Goal: Transaction & Acquisition: Purchase product/service

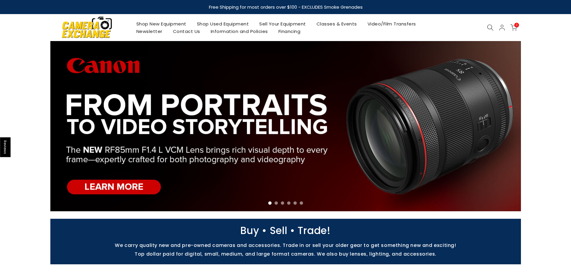
click at [489, 28] on icon at bounding box center [490, 27] width 7 height 7
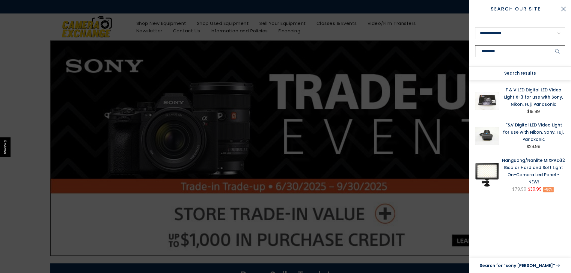
type input "*********"
click at [550, 45] on button "submit" at bounding box center [557, 51] width 15 height 12
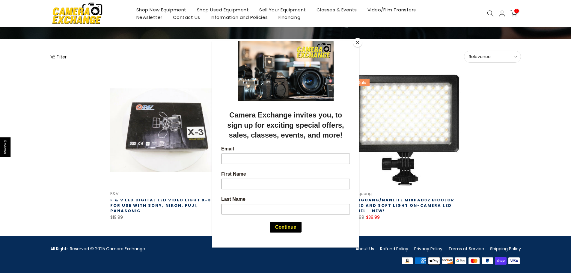
scroll to position [54, 0]
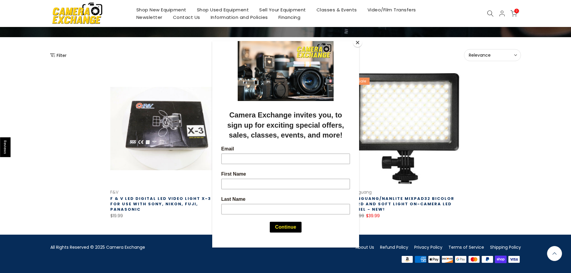
click at [360, 41] on button "Close" at bounding box center [357, 42] width 9 height 9
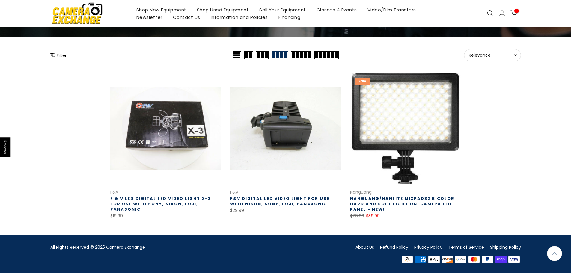
scroll to position [53, 0]
click at [212, 10] on link "Shop Used Equipment" at bounding box center [223, 9] width 63 height 7
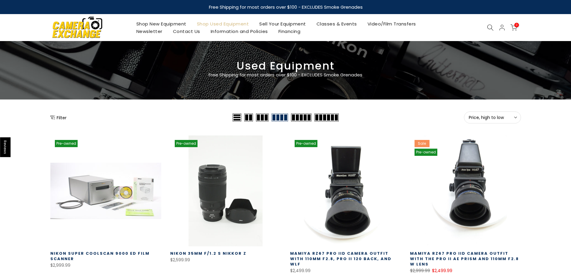
click at [493, 28] on icon at bounding box center [490, 27] width 7 height 7
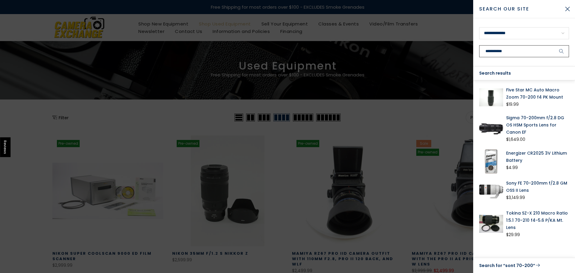
type input "**********"
click at [541, 181] on link "Sony FE 70-200mm f/2.8 GM OSS II Lens" at bounding box center [538, 187] width 63 height 14
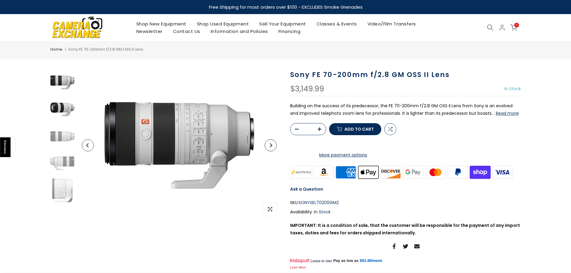
click at [61, 104] on img at bounding box center [62, 109] width 24 height 24
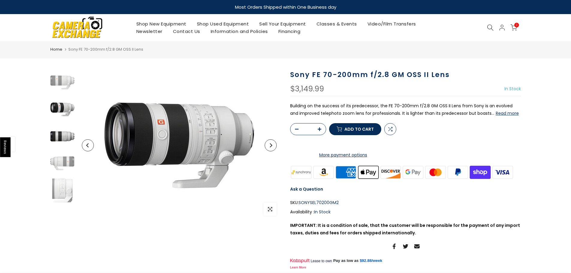
click at [69, 137] on img at bounding box center [62, 136] width 24 height 24
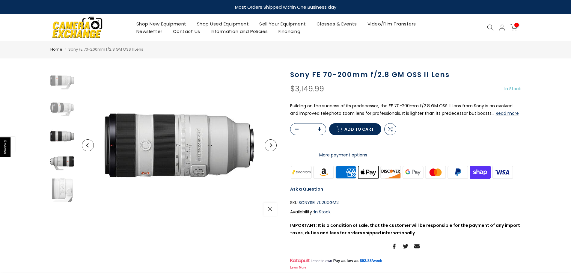
click at [66, 152] on img at bounding box center [62, 163] width 24 height 24
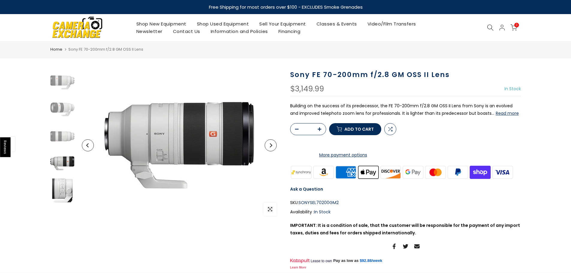
click at [62, 189] on img at bounding box center [62, 190] width 24 height 24
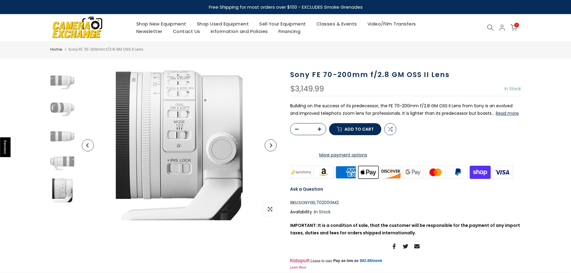
click at [496, 113] on button "Read more" at bounding box center [507, 113] width 23 height 5
click at [277, 22] on link "Sell Your Equipment" at bounding box center [282, 23] width 57 height 7
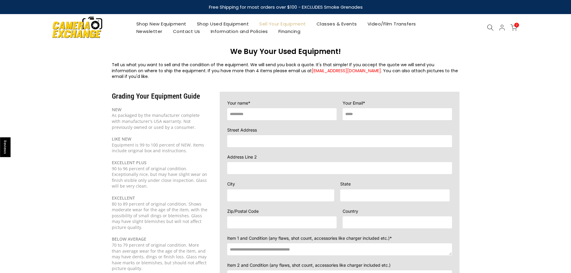
click at [259, 108] on input "text" at bounding box center [281, 114] width 109 height 12
click at [214, 24] on link "Shop Used Equipment" at bounding box center [223, 23] width 63 height 7
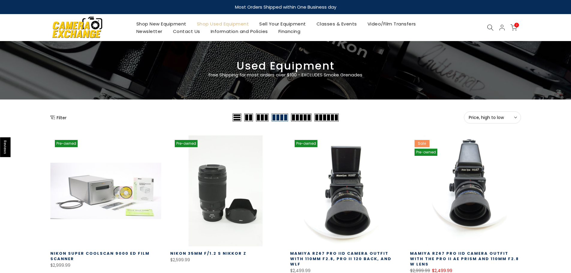
click at [489, 27] on icon at bounding box center [490, 27] width 7 height 7
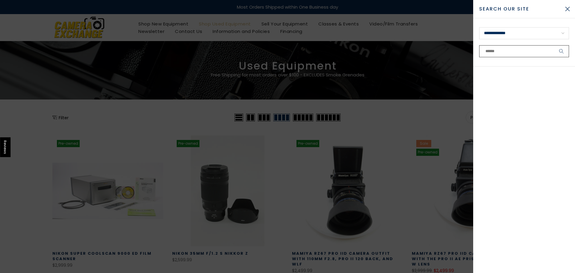
click at [501, 51] on input "text" at bounding box center [525, 51] width 90 height 12
type input "**********"
click at [554, 45] on button "submit" at bounding box center [561, 51] width 15 height 12
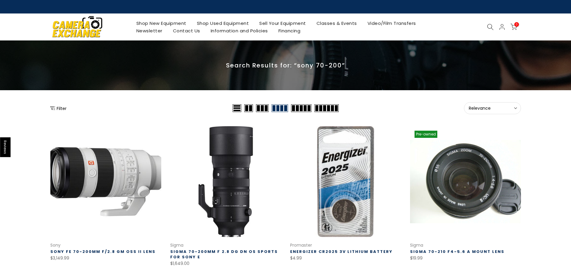
click at [109, 174] on link at bounding box center [105, 181] width 111 height 111
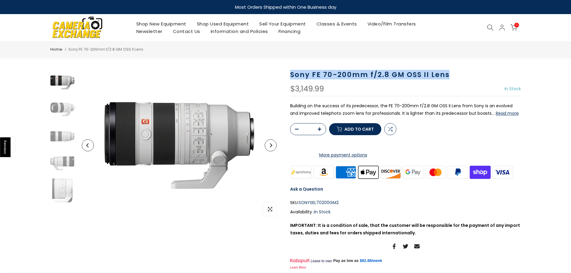
drag, startPoint x: 297, startPoint y: 74, endPoint x: 455, endPoint y: 72, distance: 158.0
click at [455, 72] on div "Sony FE 70-200mm f/2.8 GM OSS II Lens $3,149.99 In Stock Pre order Out of stock…" at bounding box center [406, 170] width 240 height 201
copy h1 "Sony FE 70-200mm f/2.8 GM OSS II Lens"
